Goal: Check status: Verify the current state of an ongoing process or item

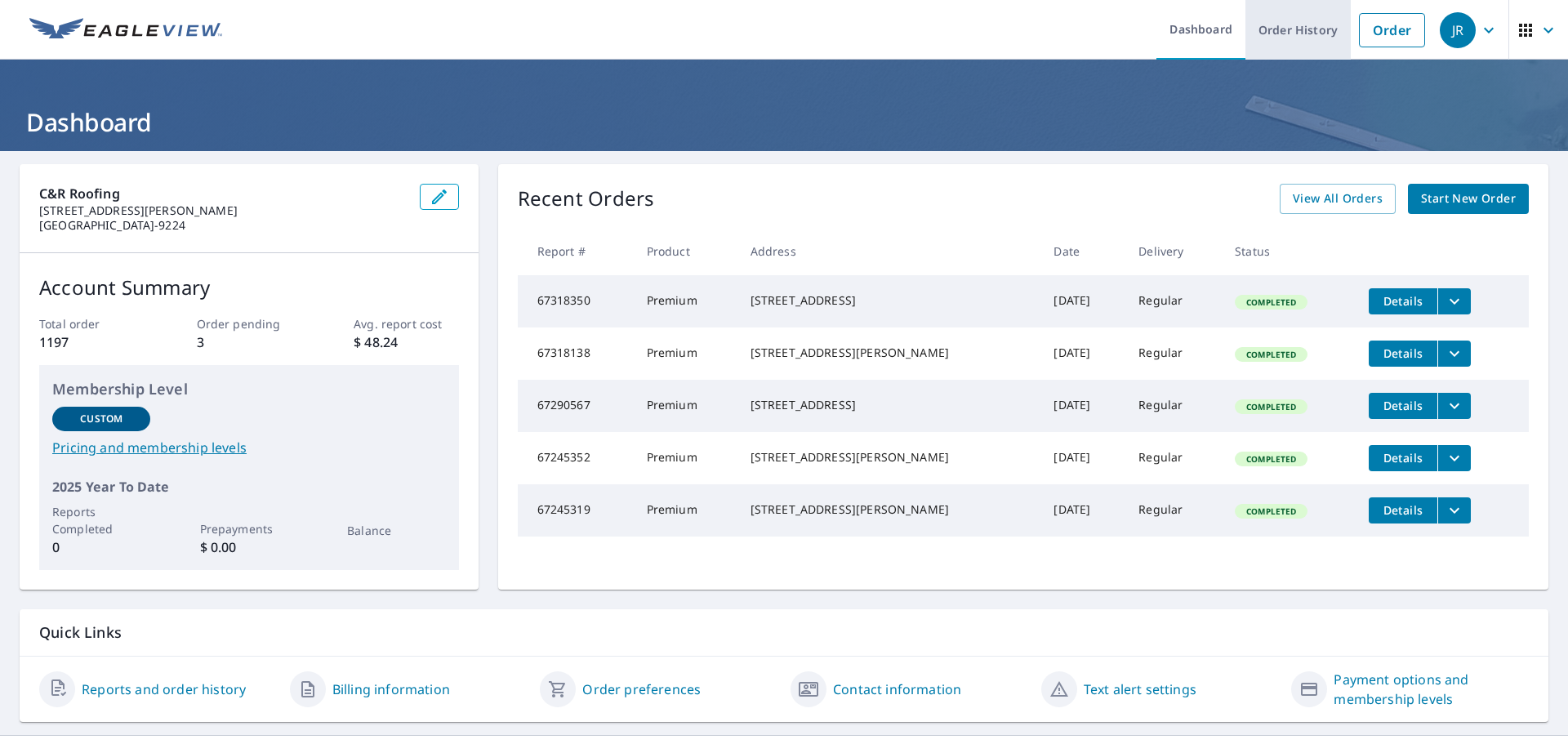
click at [1283, 44] on link "Order History" at bounding box center [1298, 30] width 105 height 60
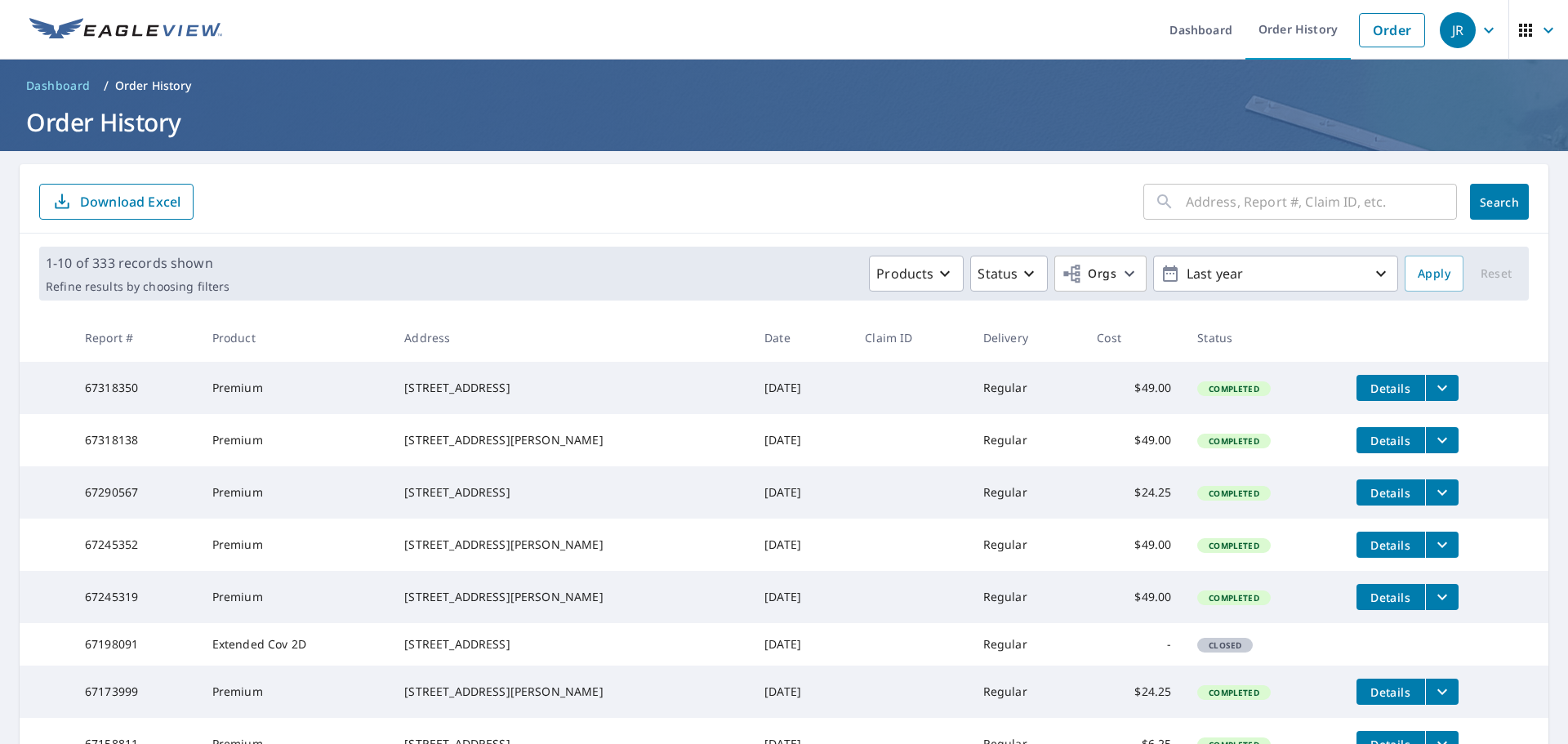
click at [1201, 199] on input "text" at bounding box center [1320, 201] width 271 height 46
type input "195"
click button "Search" at bounding box center [1499, 201] width 59 height 36
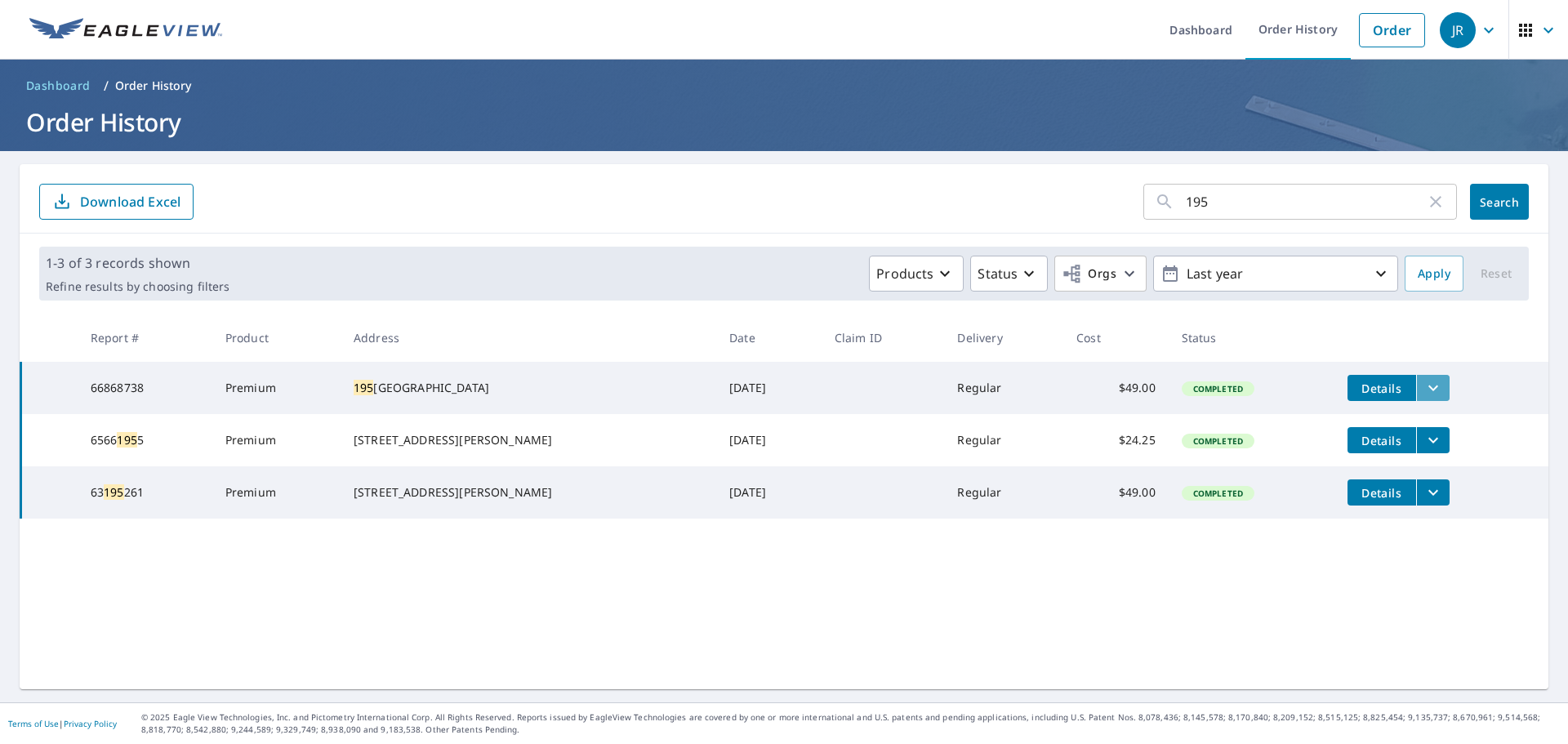
click at [1427, 388] on button "filesDropdownBtn-66868738" at bounding box center [1432, 387] width 33 height 26
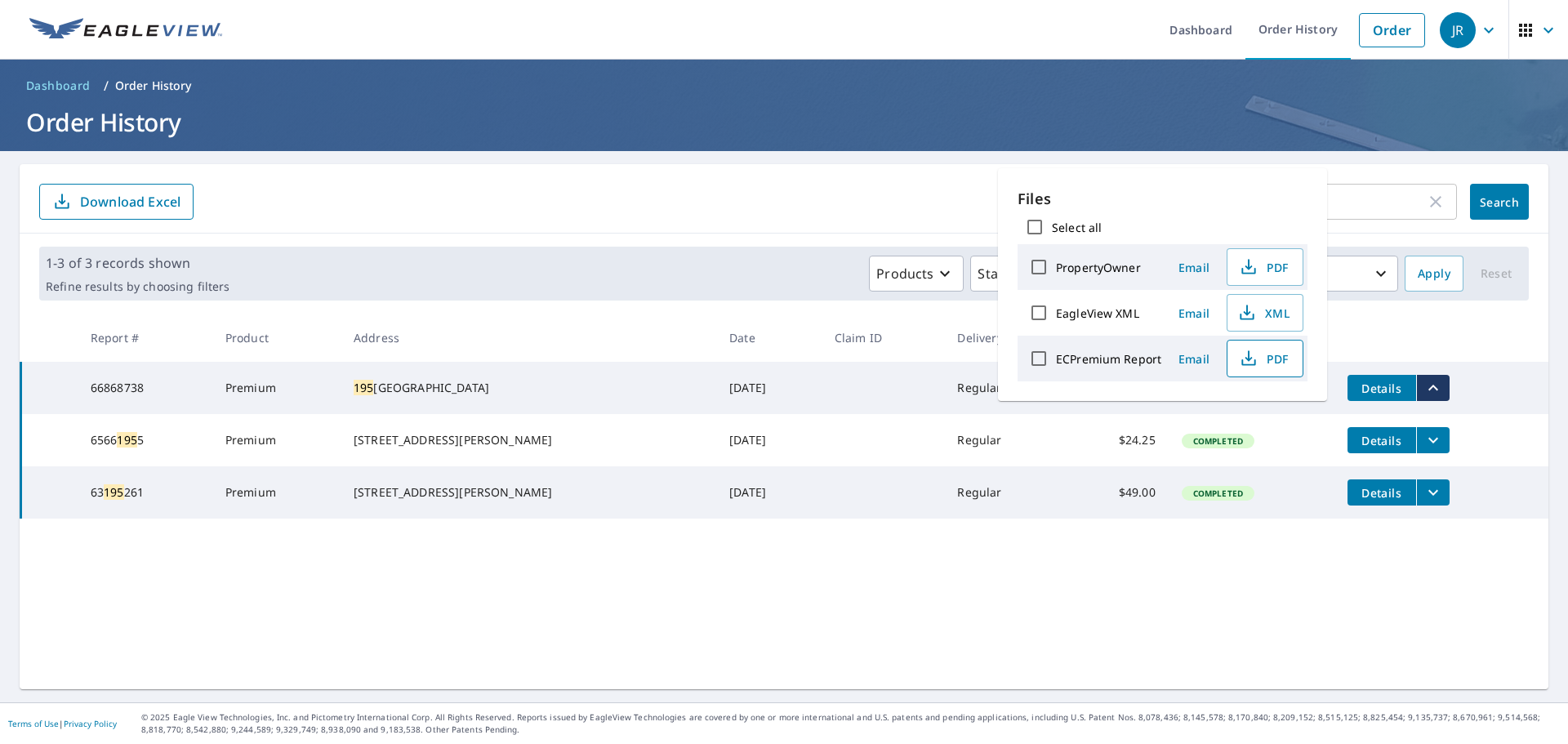
click at [1243, 355] on icon "button" at bounding box center [1248, 359] width 20 height 20
